Goal: Information Seeking & Learning: Check status

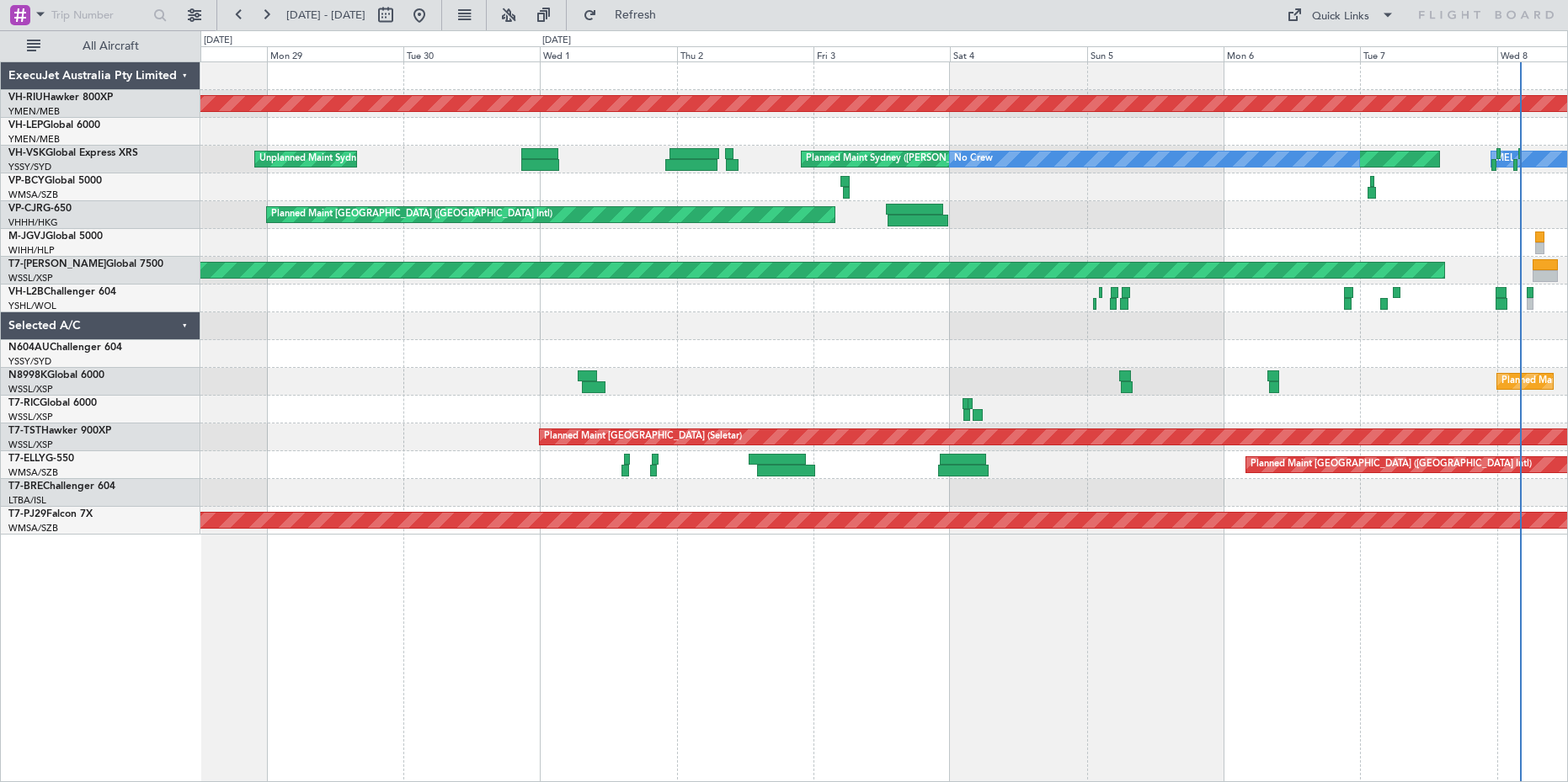
click at [1193, 365] on div "Planned Maint [GEOGRAPHIC_DATA] ([GEOGRAPHIC_DATA]) Planned Maint [GEOGRAPHIC_D…" at bounding box center [883, 299] width 1366 height 472
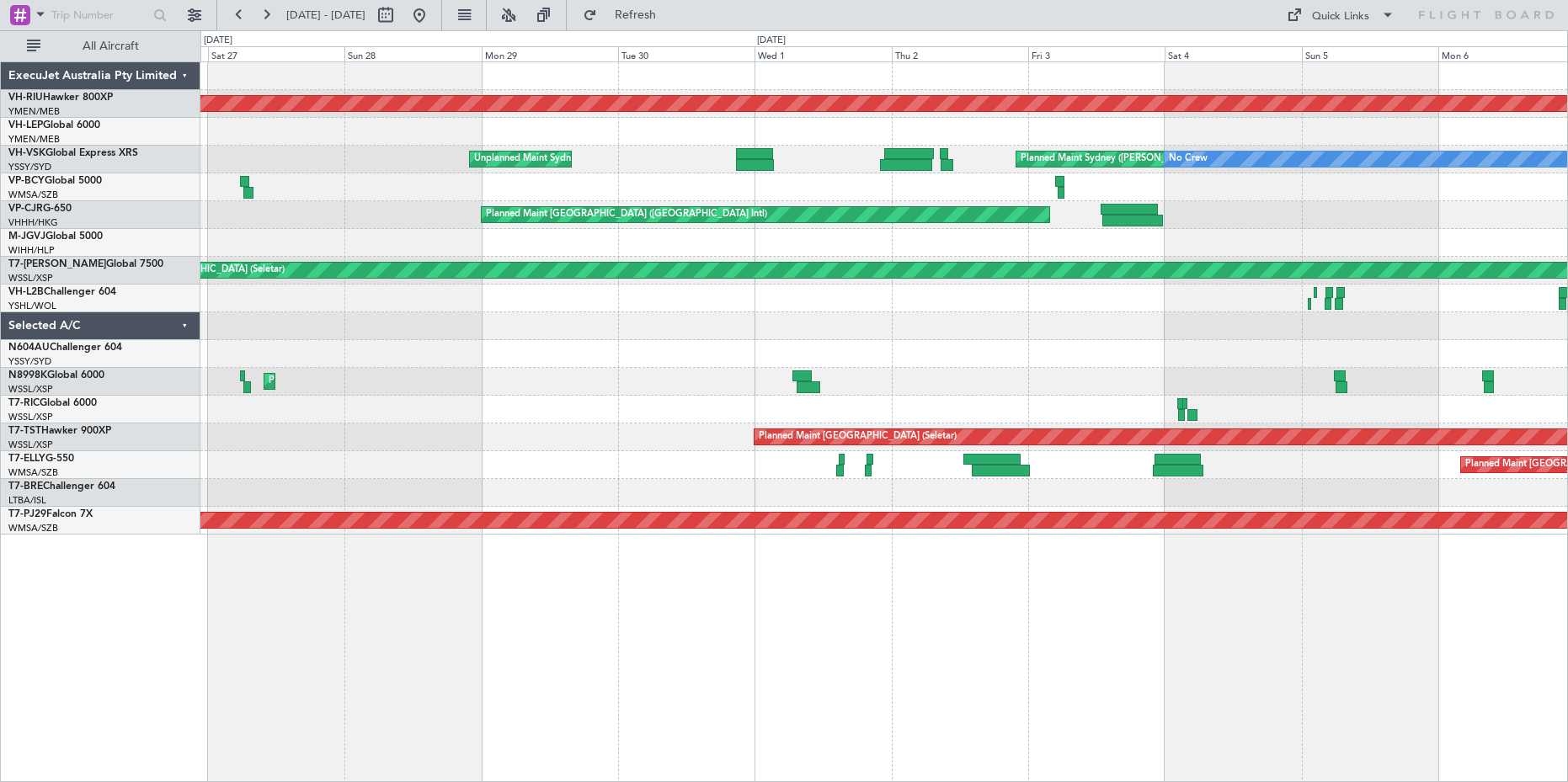
click at [955, 325] on div "Planned Maint [GEOGRAPHIC_DATA] ([GEOGRAPHIC_DATA]) Planned Maint [GEOGRAPHIC_D…" at bounding box center [883, 299] width 1366 height 472
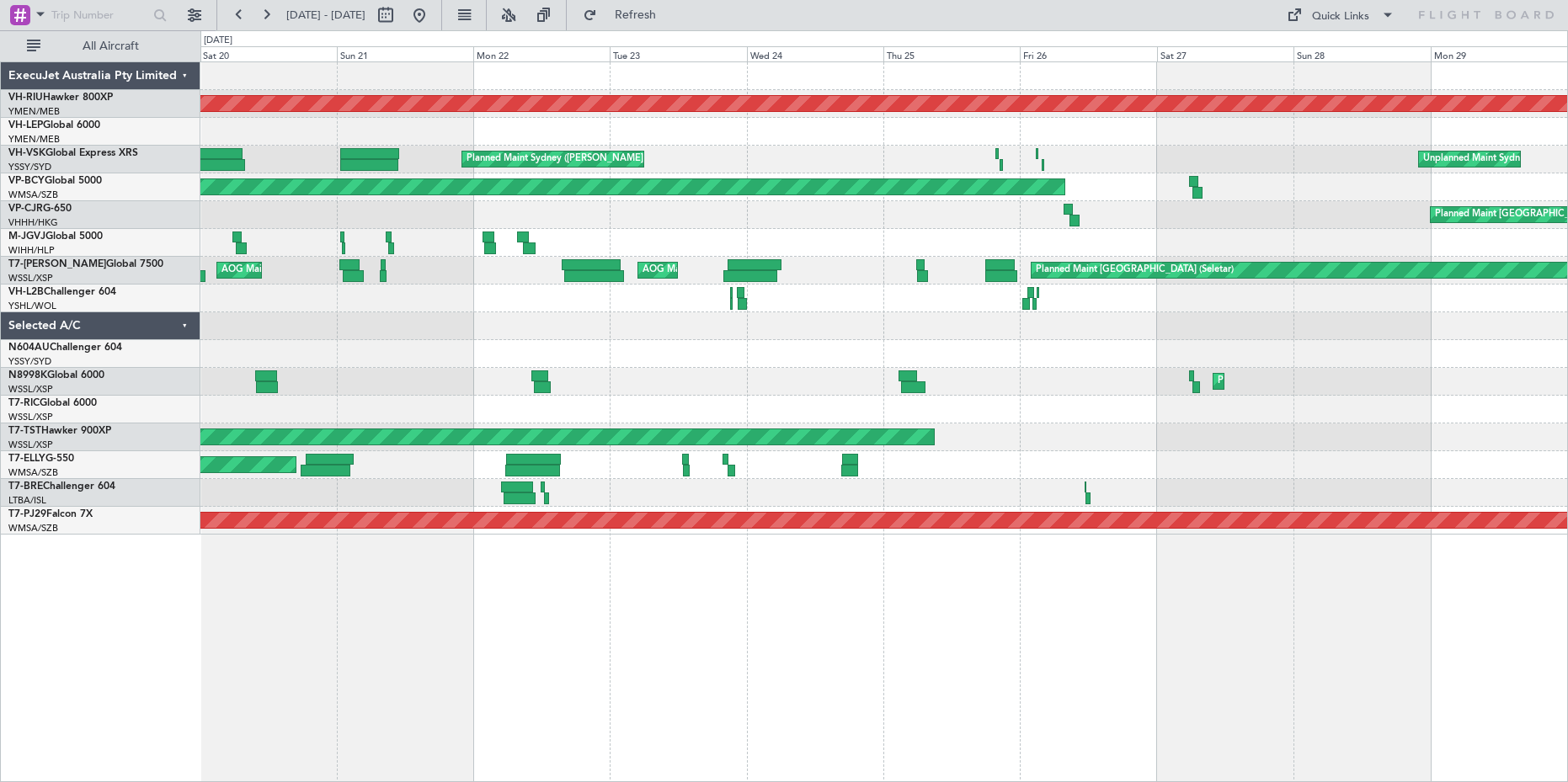
click at [961, 331] on div at bounding box center [883, 327] width 1366 height 28
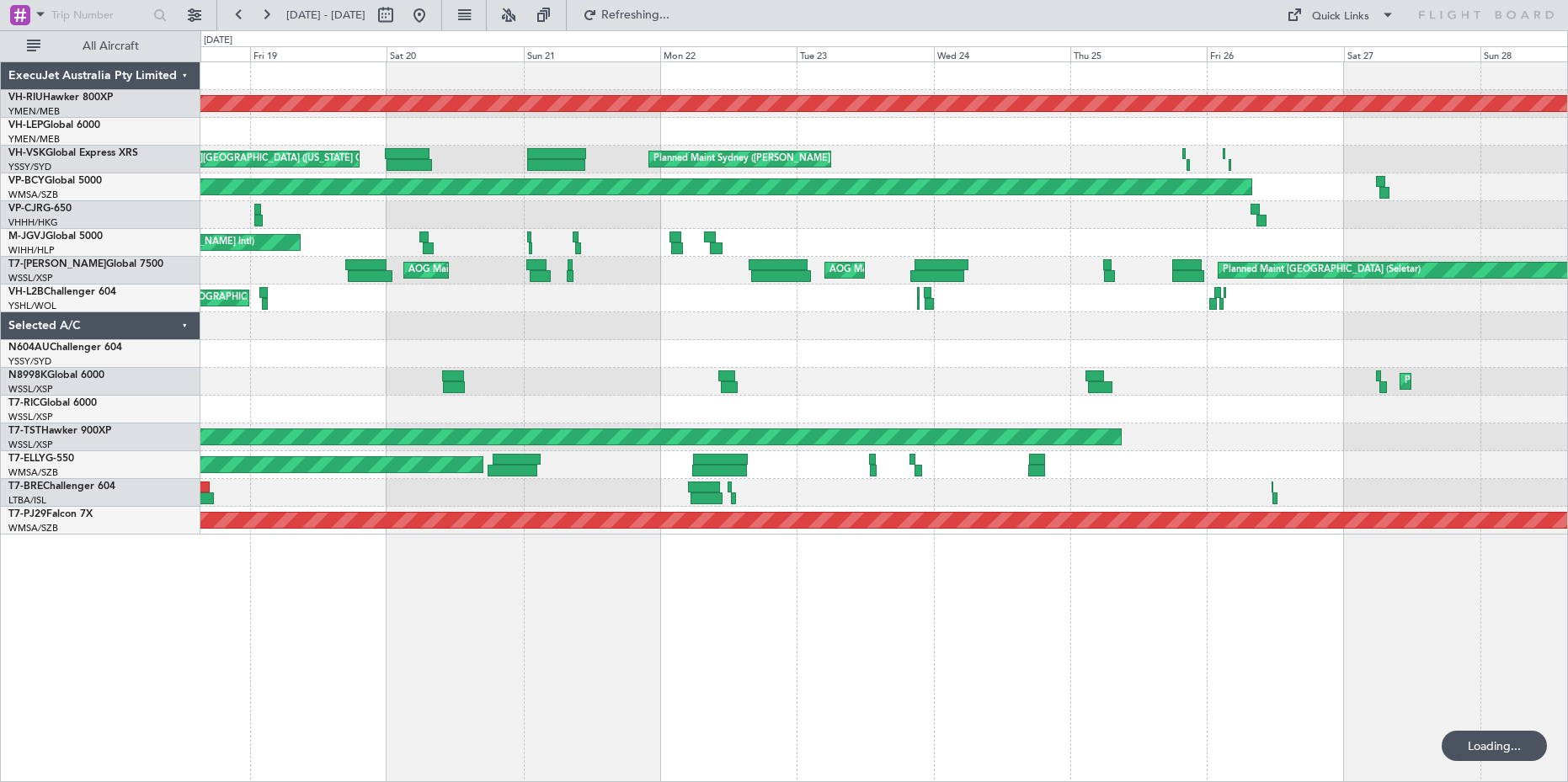
click at [860, 277] on div "Planned Maint [GEOGRAPHIC_DATA] ([GEOGRAPHIC_DATA]) Planned Maint [GEOGRAPHIC_D…" at bounding box center [883, 299] width 1366 height 472
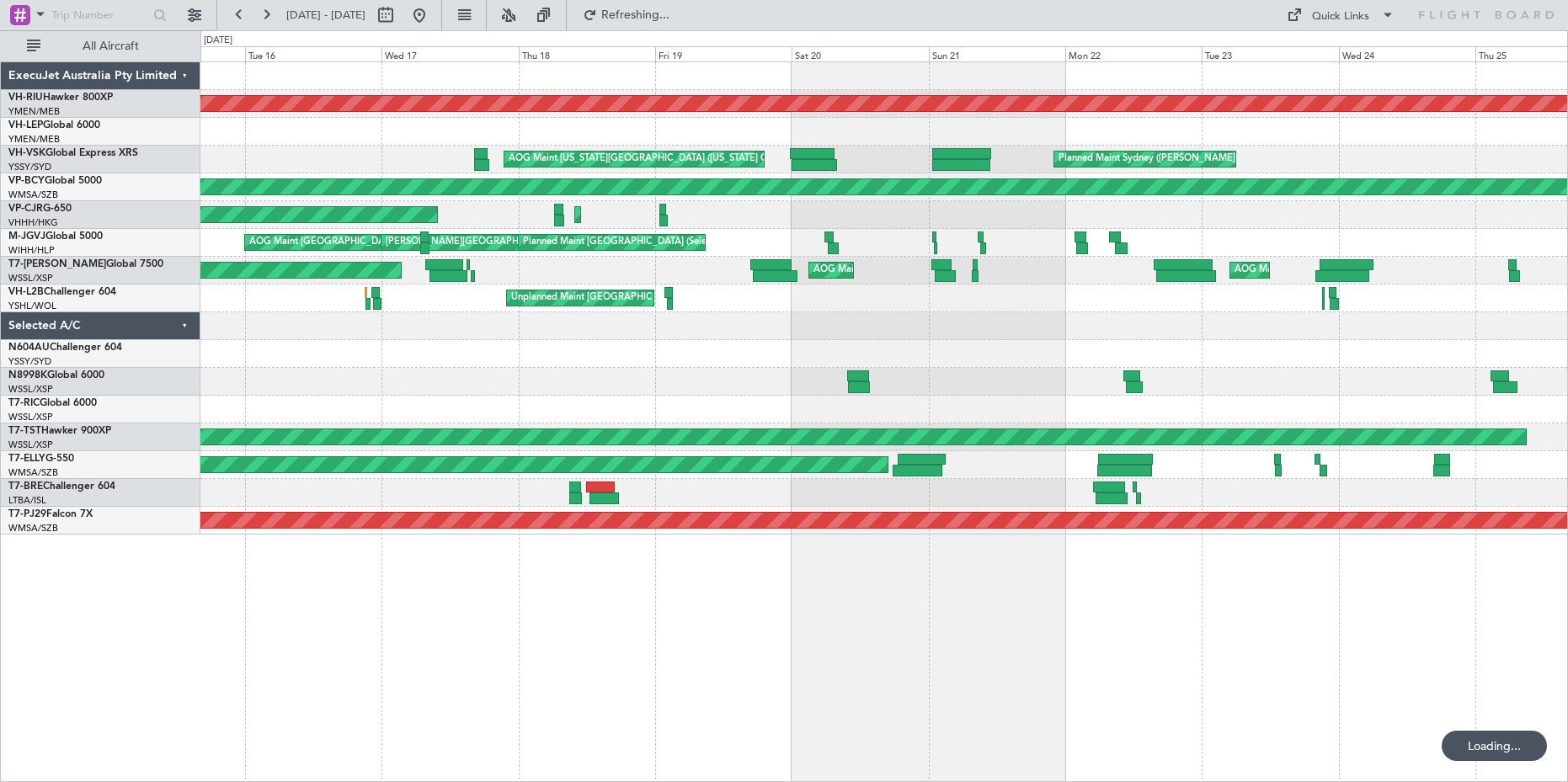
click at [664, 287] on div "Unplanned Maint [GEOGRAPHIC_DATA] ([GEOGRAPHIC_DATA])" at bounding box center [883, 299] width 1366 height 28
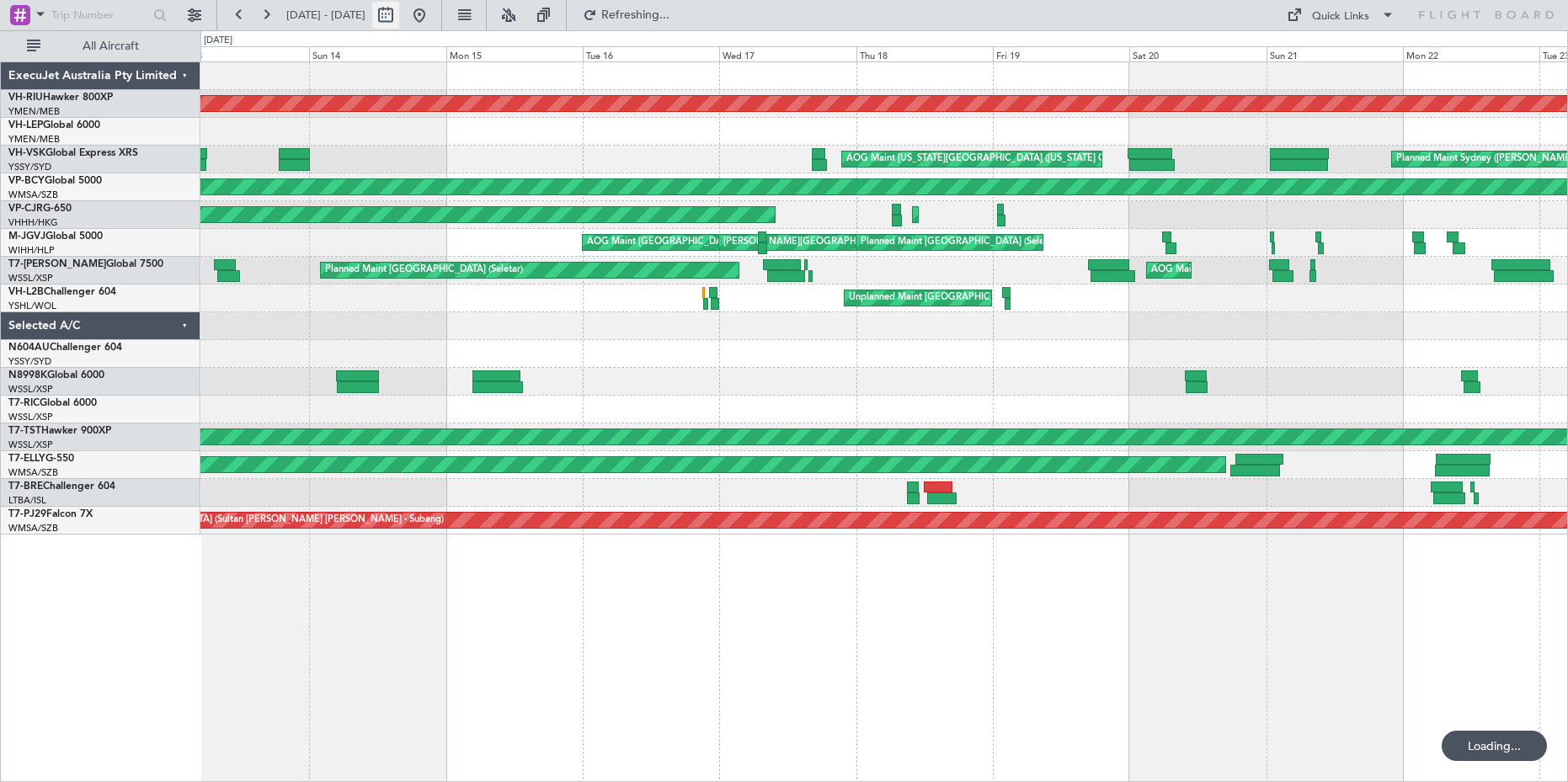
click at [399, 9] on button at bounding box center [385, 15] width 27 height 27
select select "9"
select select "2025"
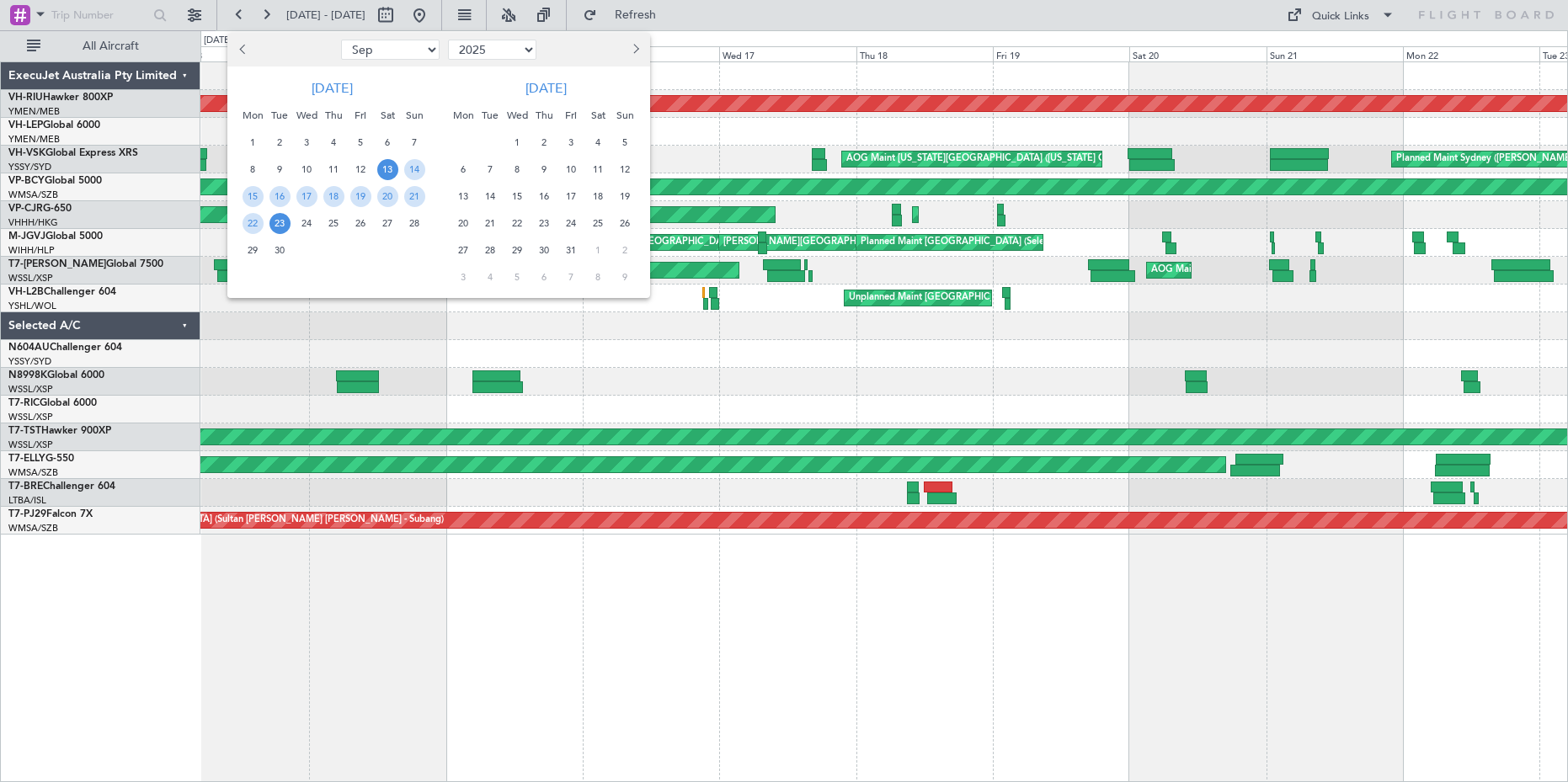
select select "8"
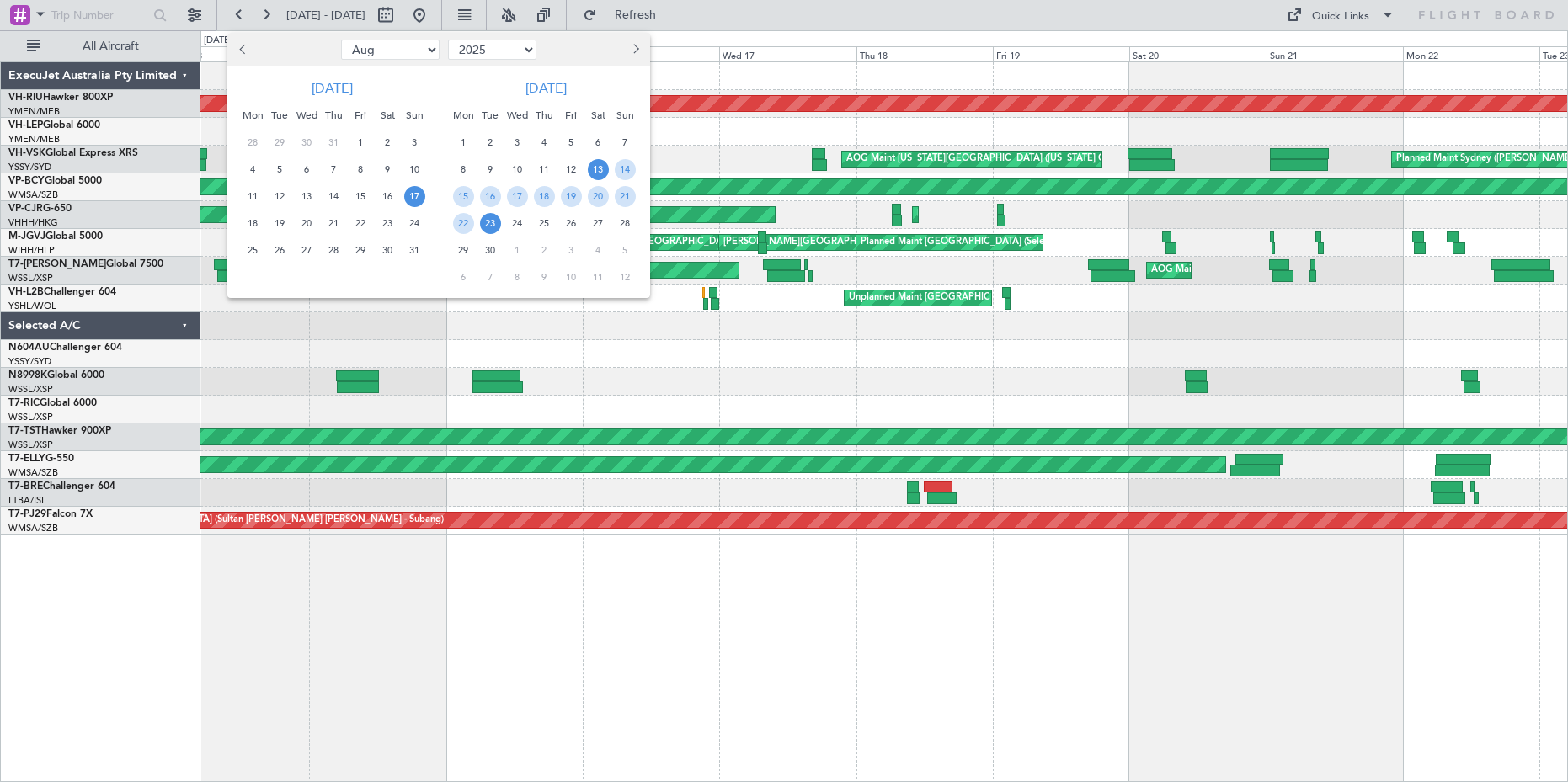
click at [418, 197] on span "17" at bounding box center [415, 196] width 21 height 21
click at [414, 194] on span "17" at bounding box center [415, 196] width 21 height 21
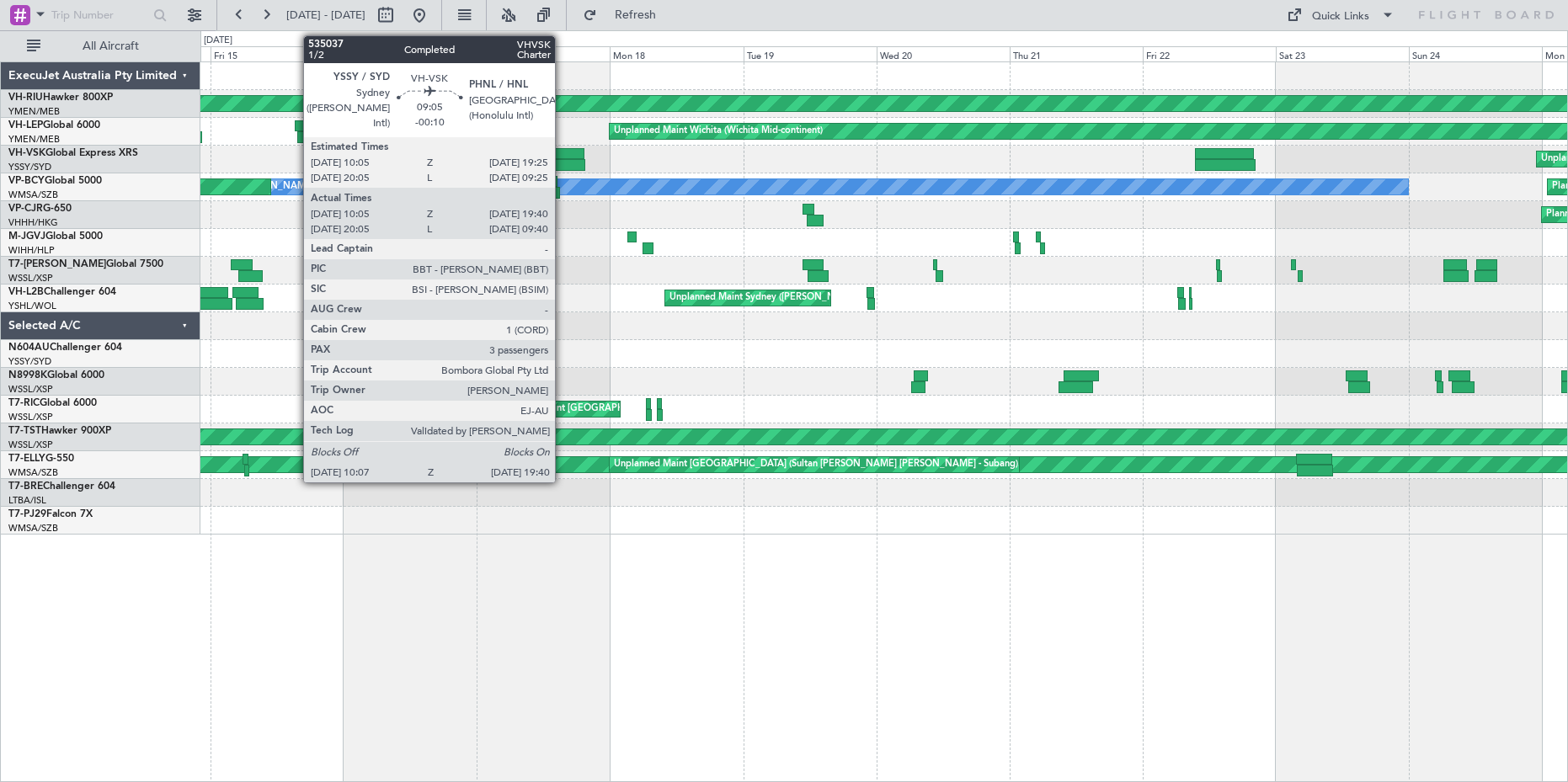
click at [562, 153] on div at bounding box center [558, 153] width 52 height 11
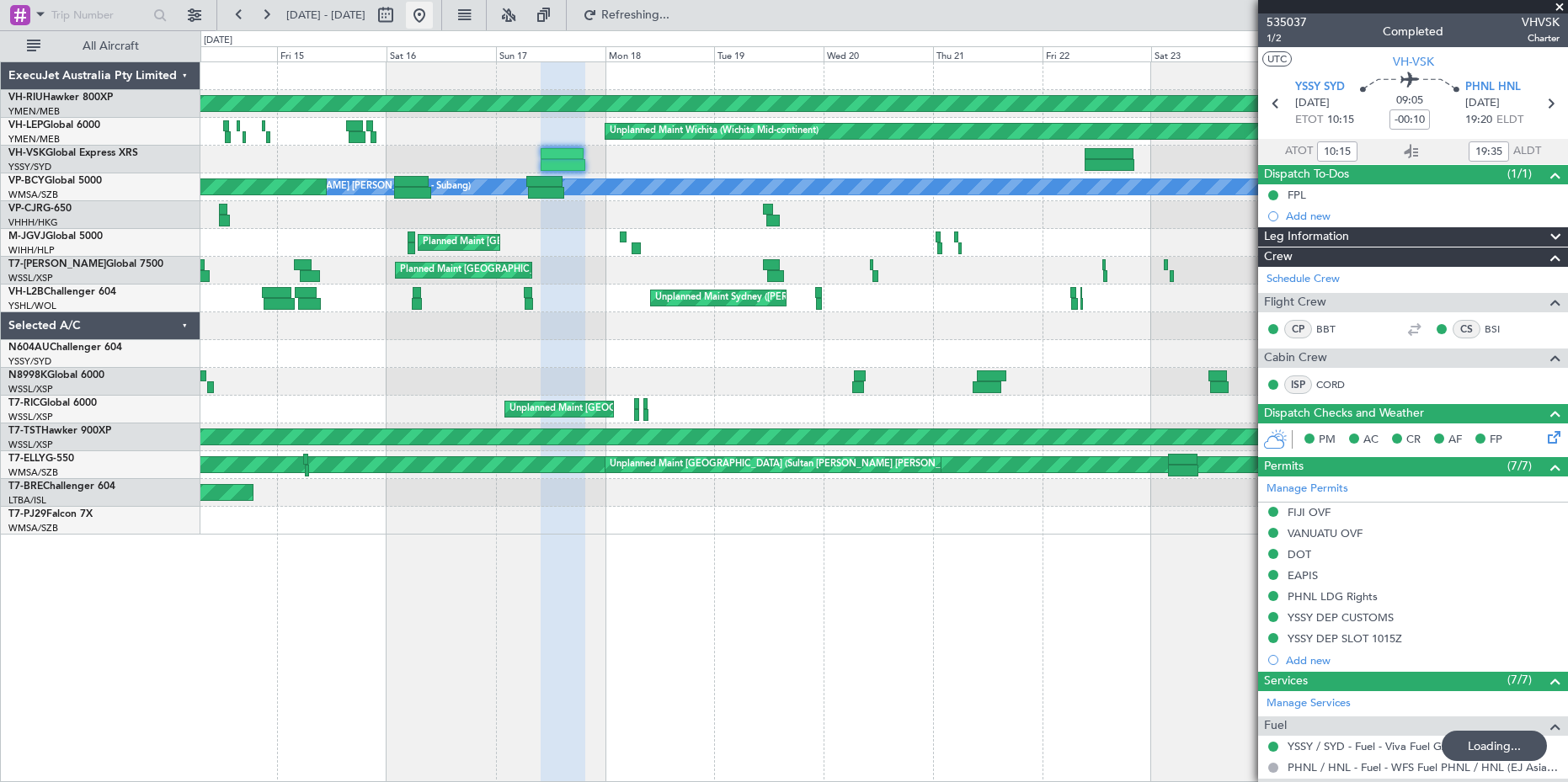
click at [433, 15] on button at bounding box center [419, 15] width 27 height 27
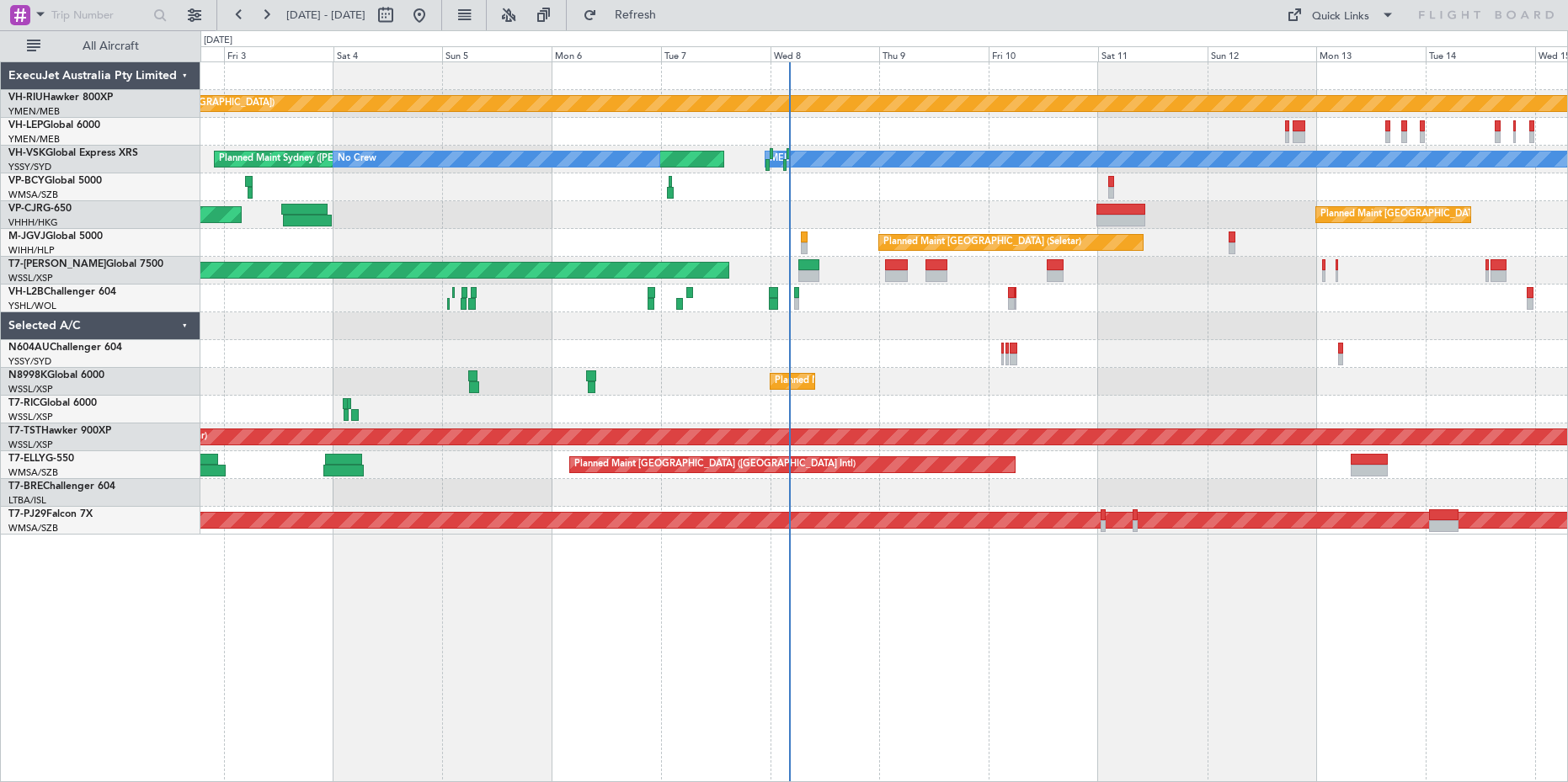
click at [862, 213] on div "Planned Maint [GEOGRAPHIC_DATA] ([GEOGRAPHIC_DATA] Intl) Planned Maint [GEOGRAP…" at bounding box center [883, 215] width 1366 height 28
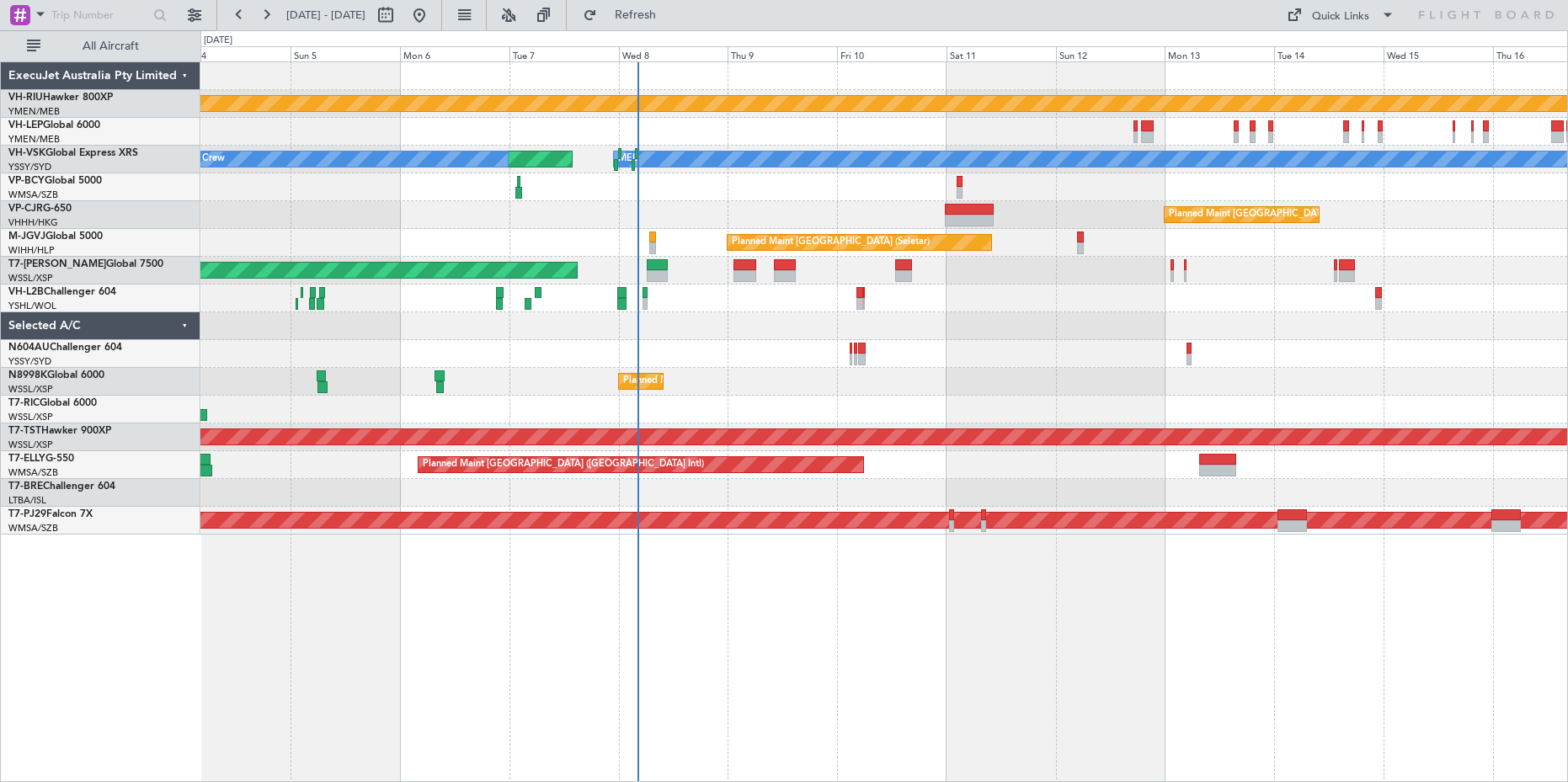
click at [757, 194] on div at bounding box center [883, 188] width 1366 height 28
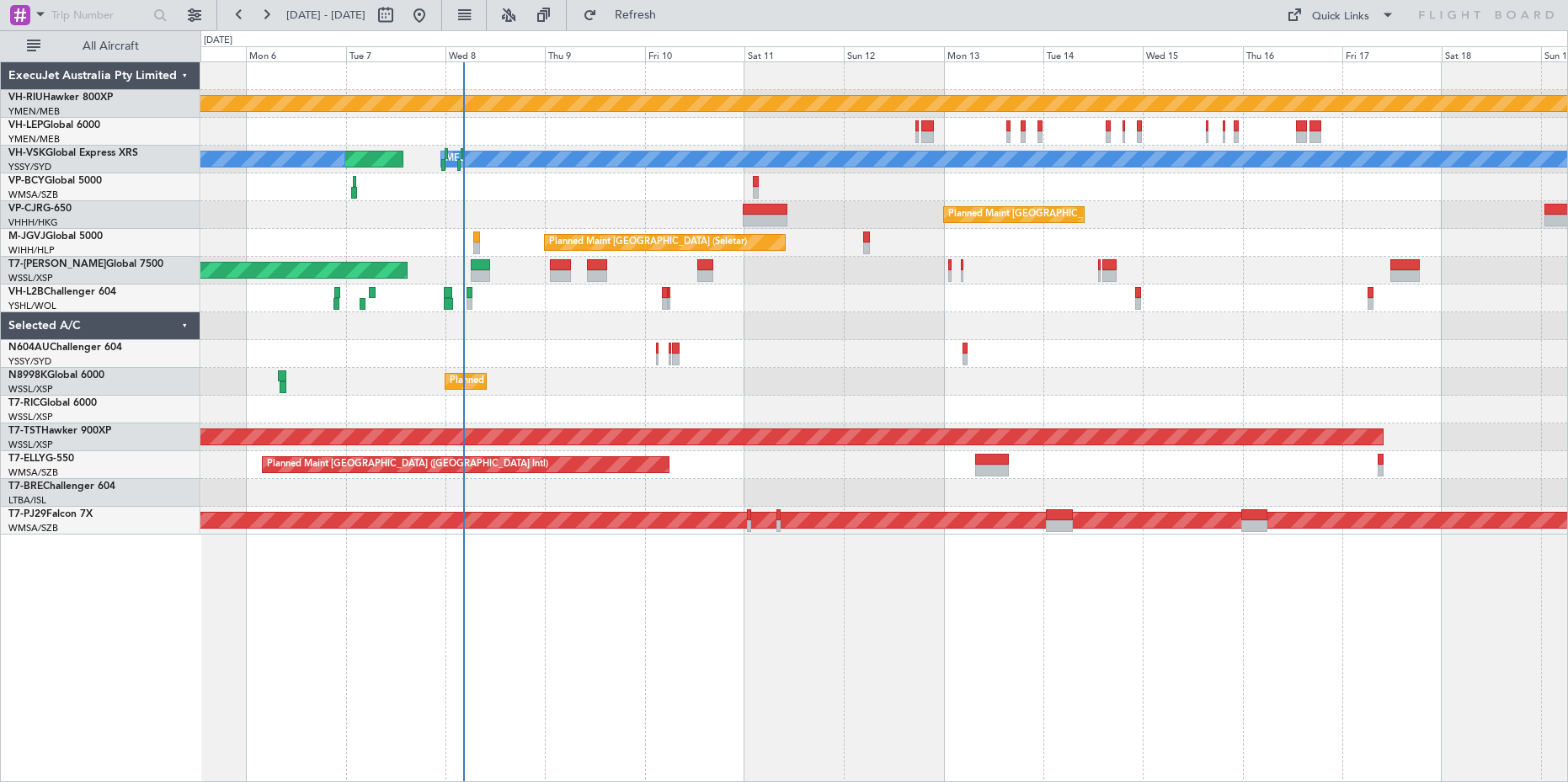
click at [573, 332] on div "Planned Maint [GEOGRAPHIC_DATA] ([GEOGRAPHIC_DATA]) [PERSON_NAME] Planned Maint…" at bounding box center [883, 299] width 1366 height 472
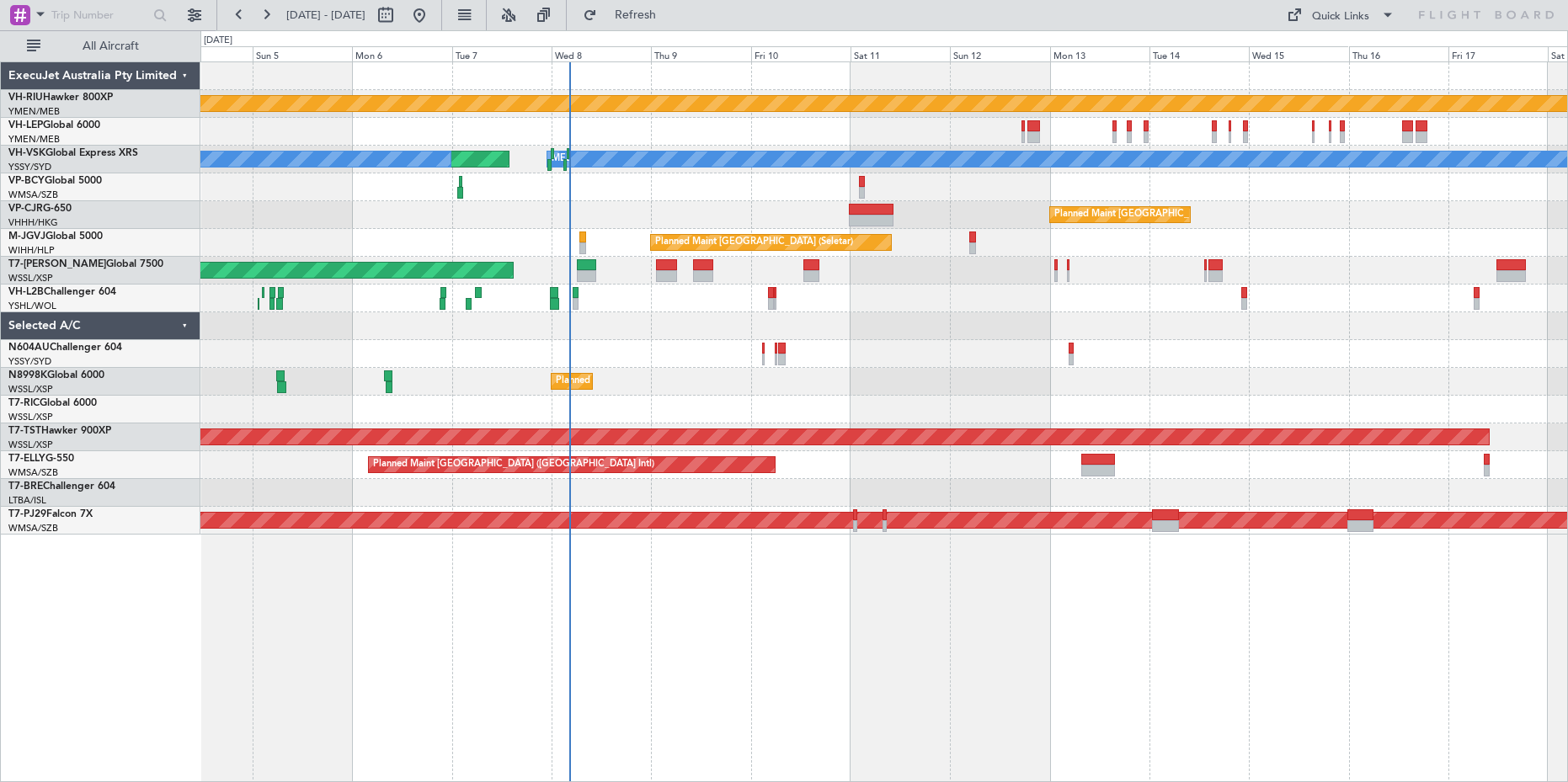
click at [465, 342] on div "Planned Maint [GEOGRAPHIC_DATA] ([GEOGRAPHIC_DATA]) [PERSON_NAME] Planned Maint…" at bounding box center [883, 299] width 1366 height 472
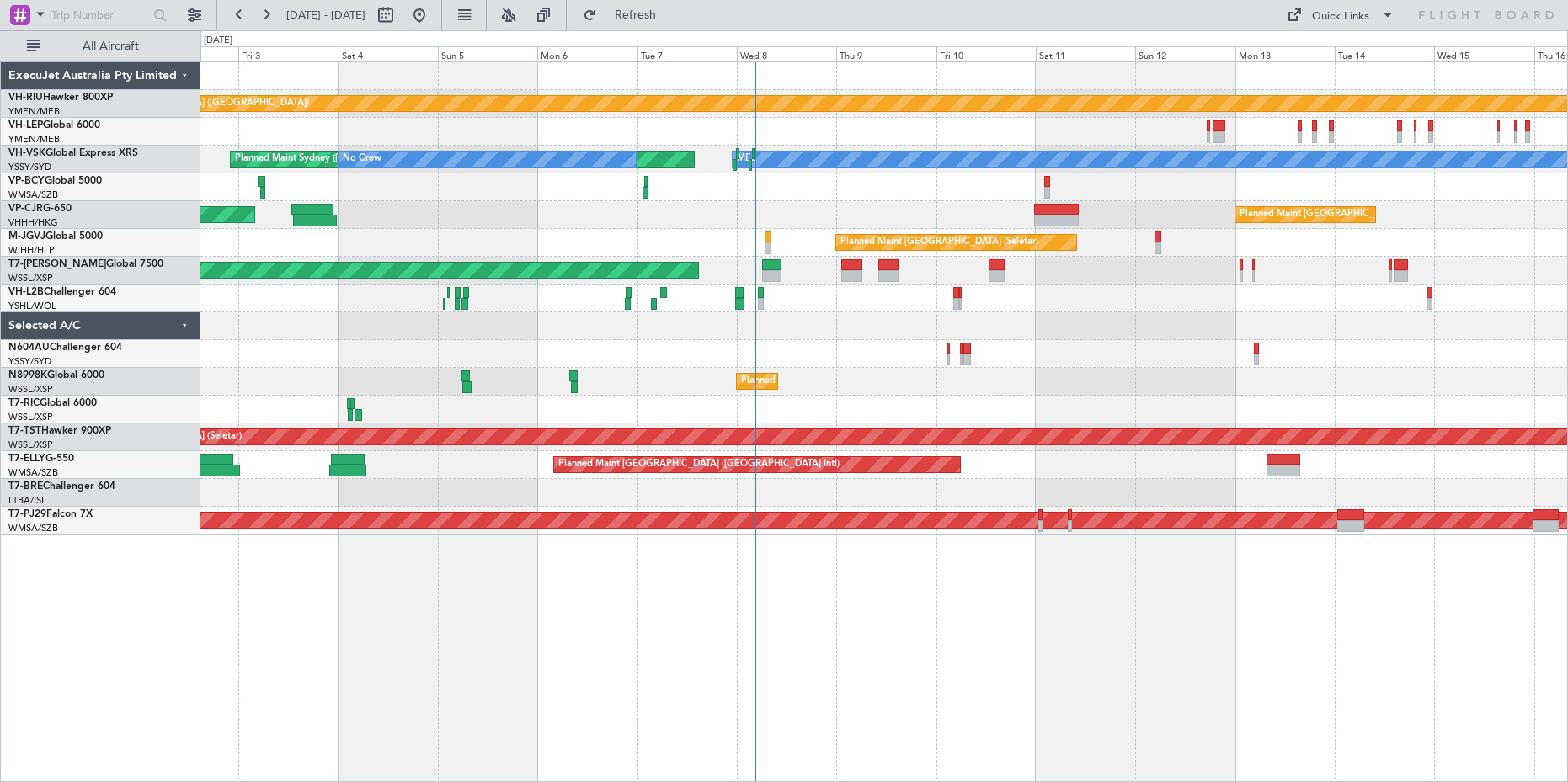
click at [491, 334] on div "Planned Maint [GEOGRAPHIC_DATA] ([GEOGRAPHIC_DATA]) Planned Maint [GEOGRAPHIC_D…" at bounding box center [883, 299] width 1366 height 472
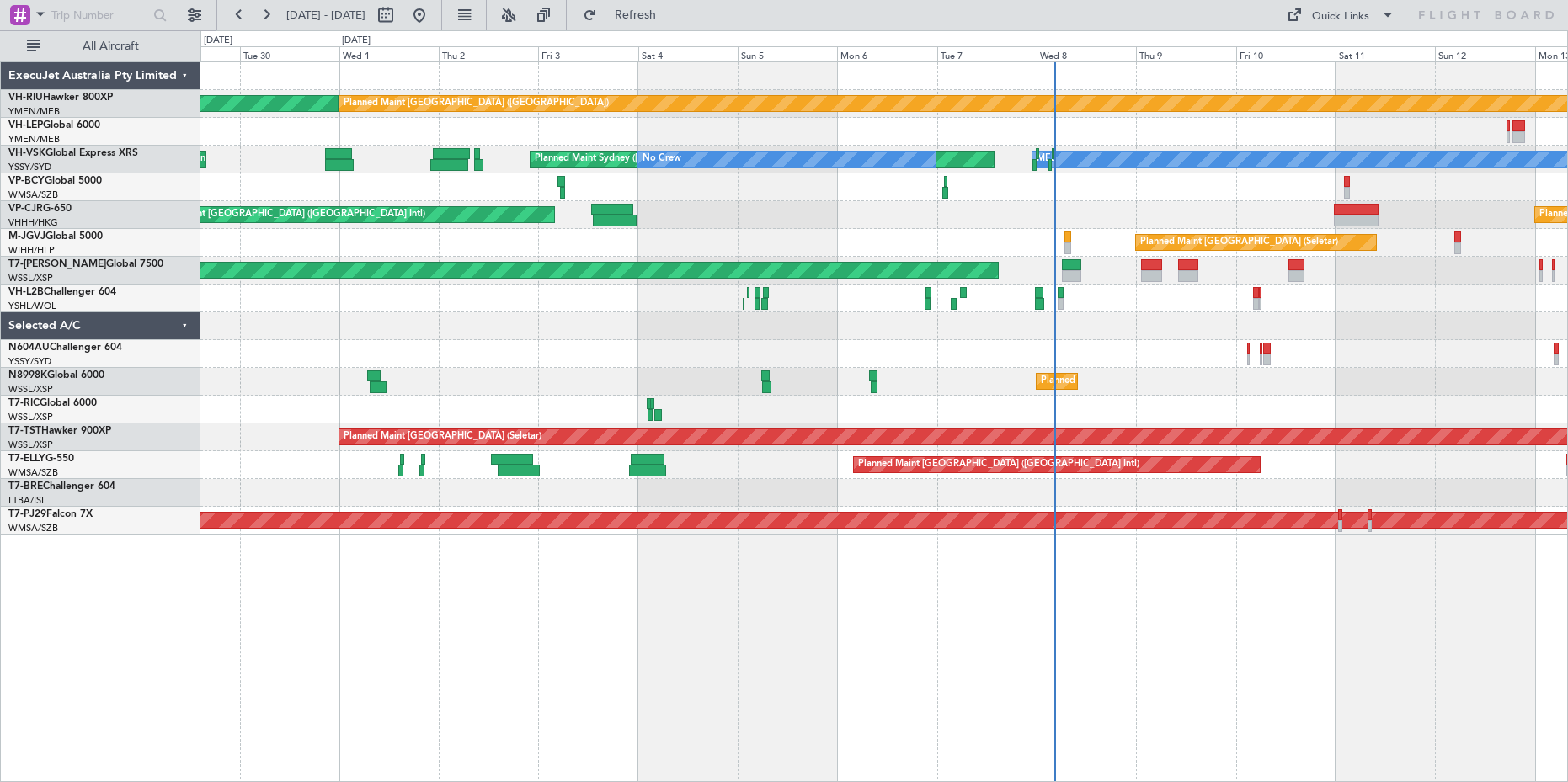
click at [597, 332] on div at bounding box center [883, 327] width 1366 height 28
